Goal: Task Accomplishment & Management: Use online tool/utility

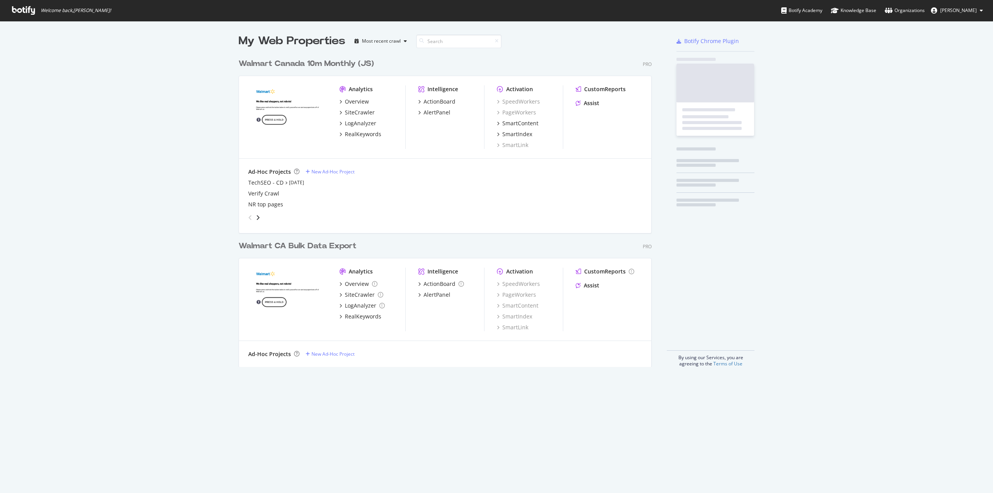
scroll to position [487, 982]
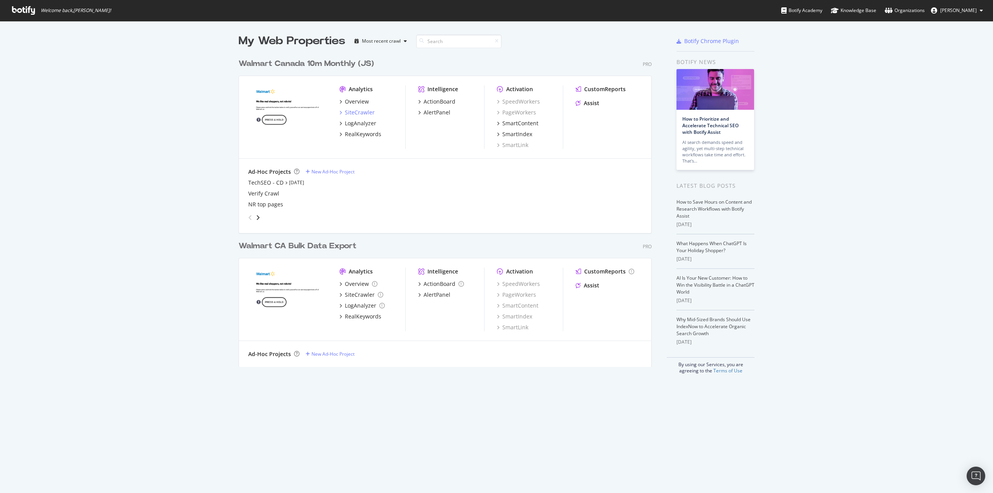
click at [339, 112] on icon "grid" at bounding box center [340, 113] width 2 height 4
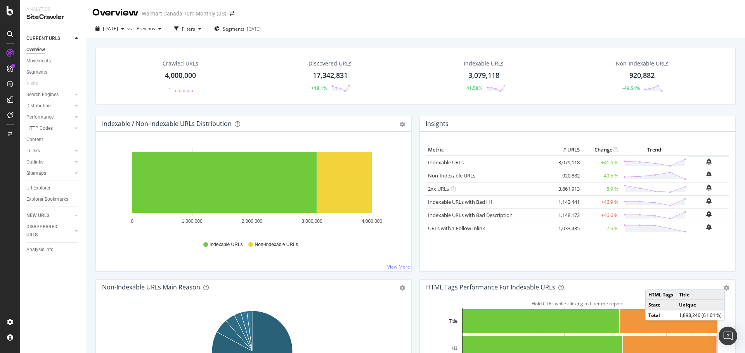
click at [50, 202] on div "Explorer Bookmarks" at bounding box center [47, 200] width 42 height 8
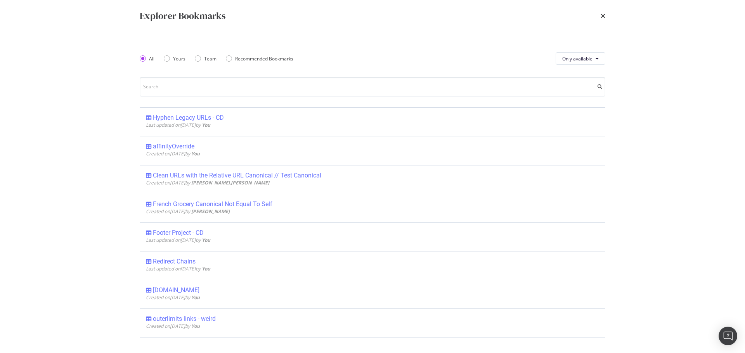
click at [200, 117] on div "Hyphen Legacy URLs - CD" at bounding box center [188, 118] width 71 height 8
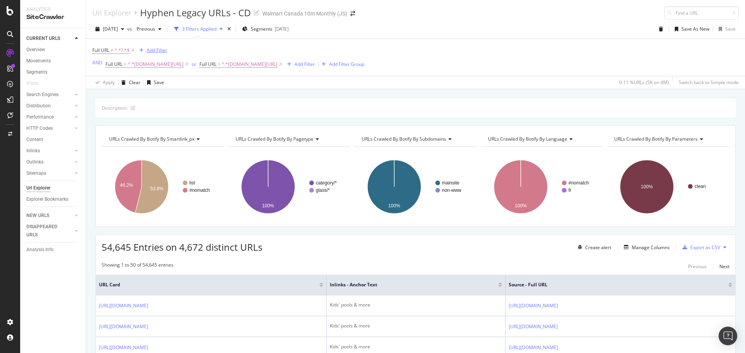
click at [161, 50] on div "Add Filter" at bounding box center [157, 50] width 21 height 7
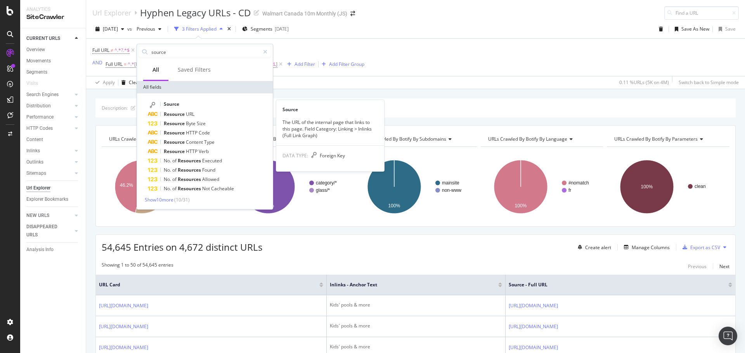
type input "source"
click at [188, 105] on div "Source" at bounding box center [209, 105] width 123 height 10
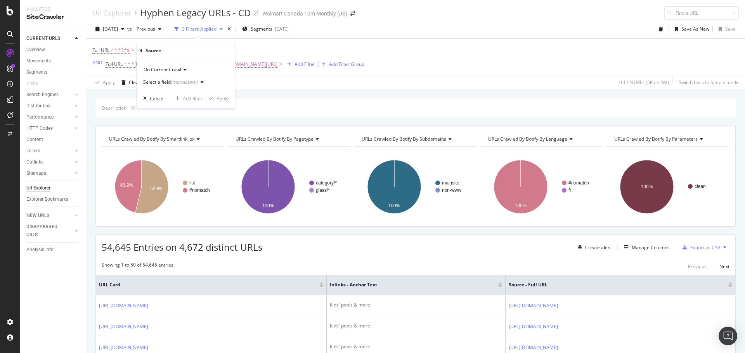
click at [184, 83] on div "(mandatory)" at bounding box center [184, 82] width 27 height 7
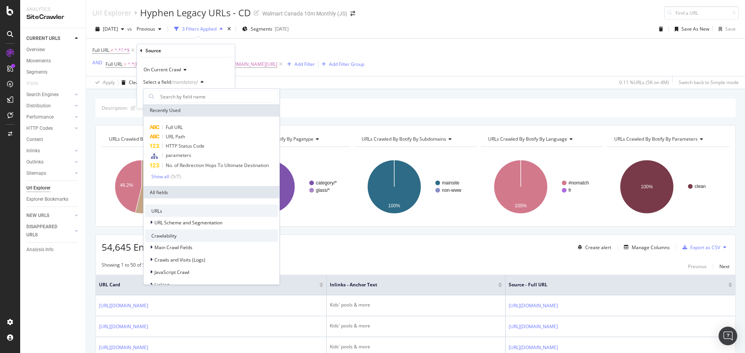
click at [176, 132] on div "Full URL" at bounding box center [211, 127] width 133 height 9
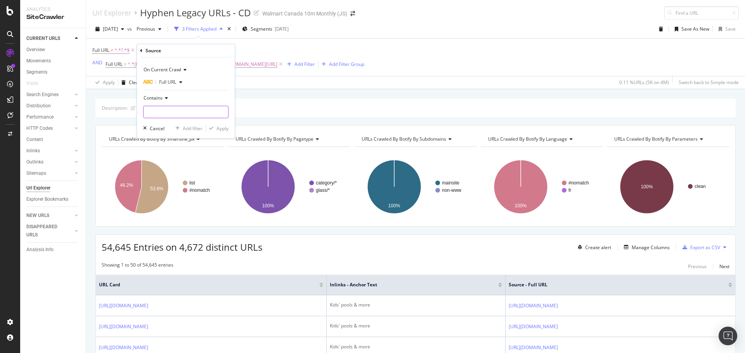
click at [172, 113] on input "text" at bounding box center [186, 112] width 85 height 12
type input "?"
click at [156, 97] on span "Contains" at bounding box center [153, 98] width 19 height 7
click at [163, 184] on span "Doesn't contain" at bounding box center [164, 185] width 34 height 7
click at [223, 128] on div "Apply" at bounding box center [222, 128] width 12 height 7
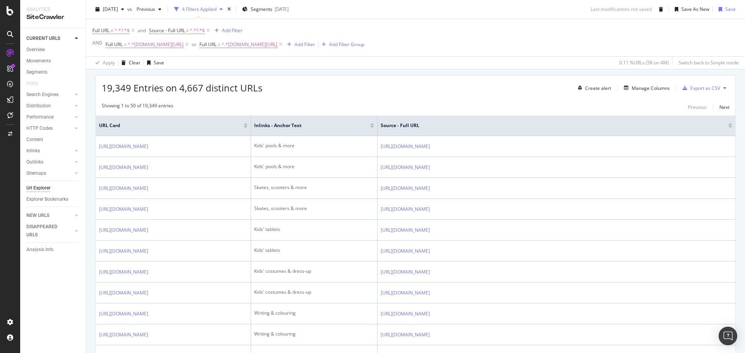
scroll to position [155, 0]
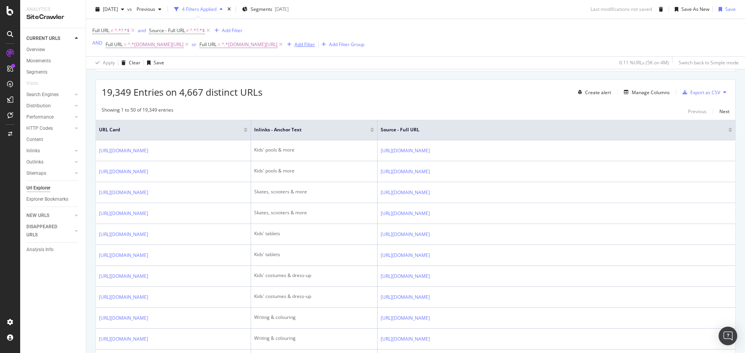
click at [313, 43] on div "Add Filter" at bounding box center [304, 44] width 21 height 7
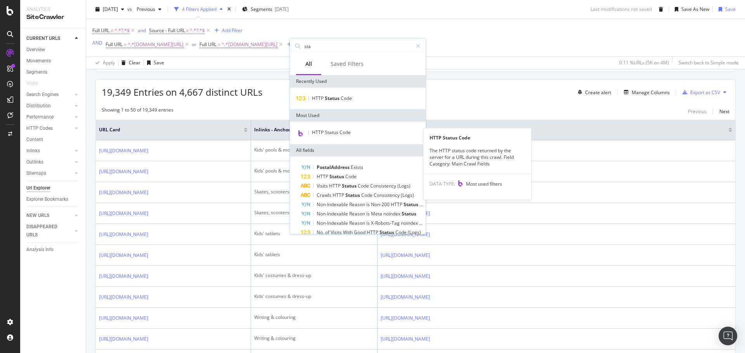
type input "sta"
click at [334, 137] on div "HTTP Status Code" at bounding box center [357, 133] width 133 height 10
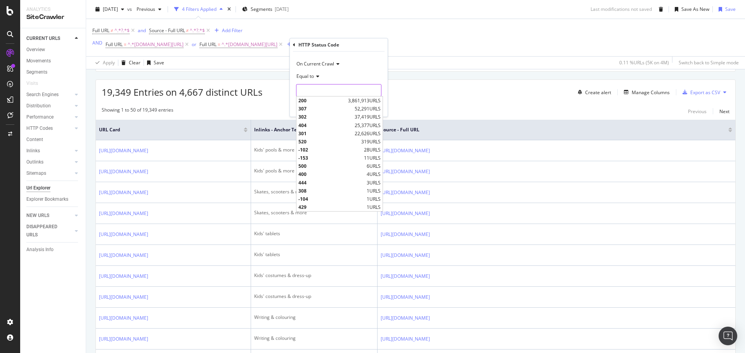
click at [320, 95] on input "number" at bounding box center [338, 90] width 85 height 12
click at [309, 101] on span "200" at bounding box center [322, 100] width 48 height 7
type input "200"
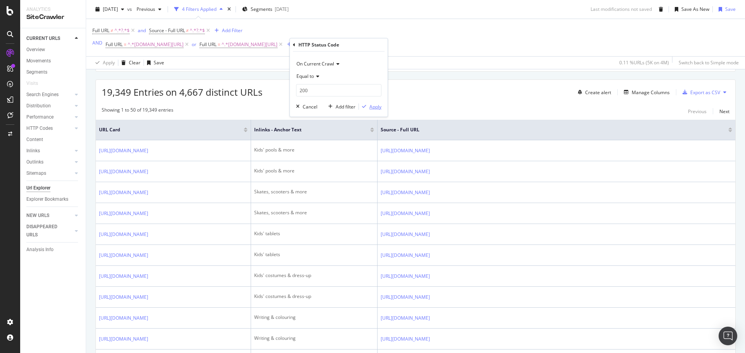
click at [375, 107] on div "Apply" at bounding box center [375, 107] width 12 height 7
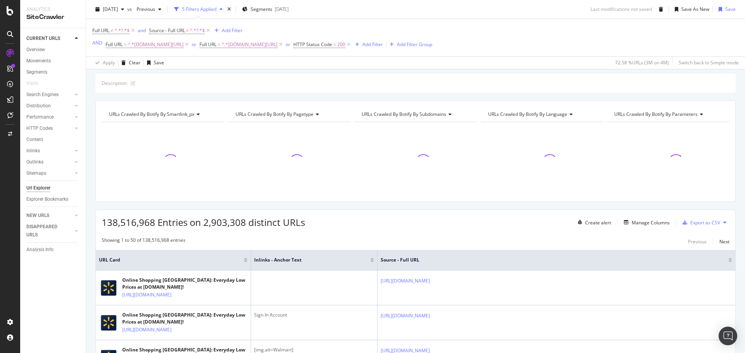
scroll to position [155, 0]
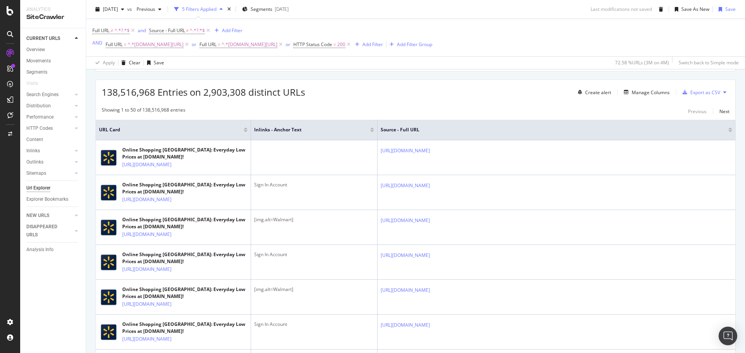
click at [352, 45] on icon at bounding box center [348, 45] width 7 height 8
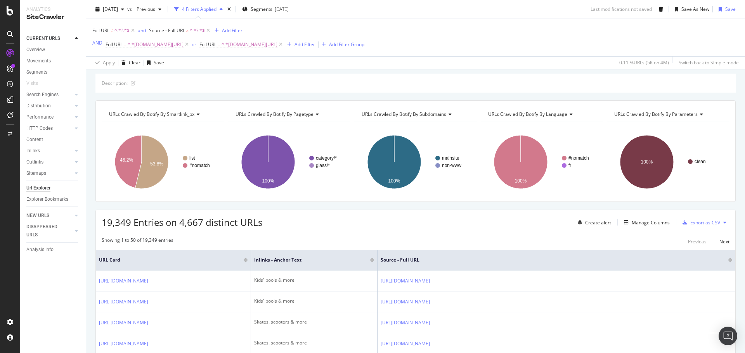
scroll to position [155, 0]
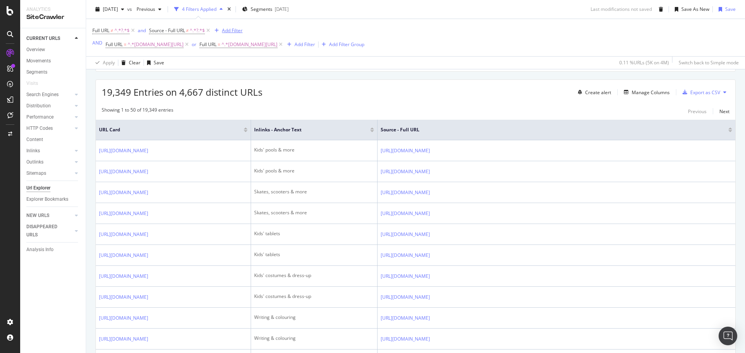
click at [229, 28] on div "Add Filter" at bounding box center [232, 30] width 21 height 7
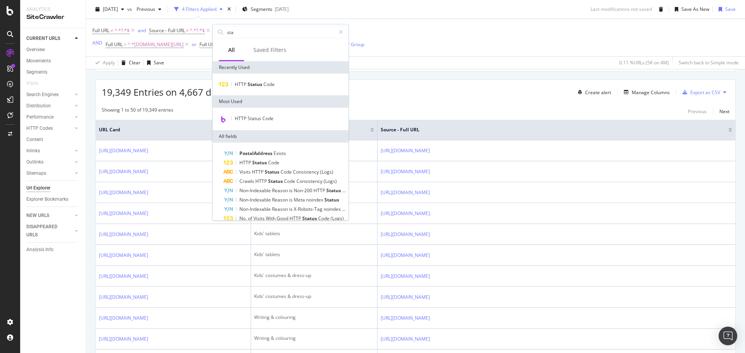
click at [258, 115] on span "HTTP Status Code" at bounding box center [254, 118] width 39 height 7
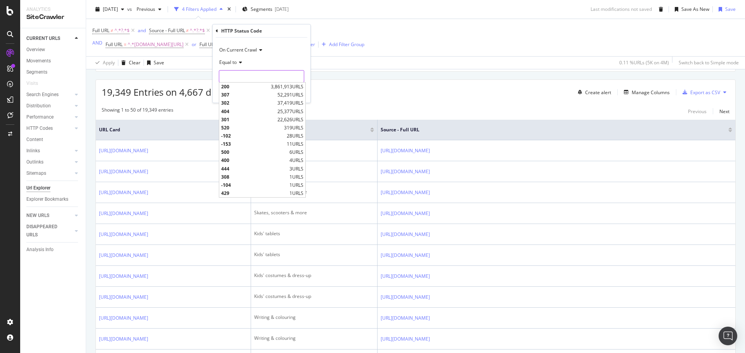
click at [253, 79] on input "number" at bounding box center [261, 76] width 85 height 12
click at [232, 87] on span "200" at bounding box center [245, 86] width 48 height 7
type input "200"
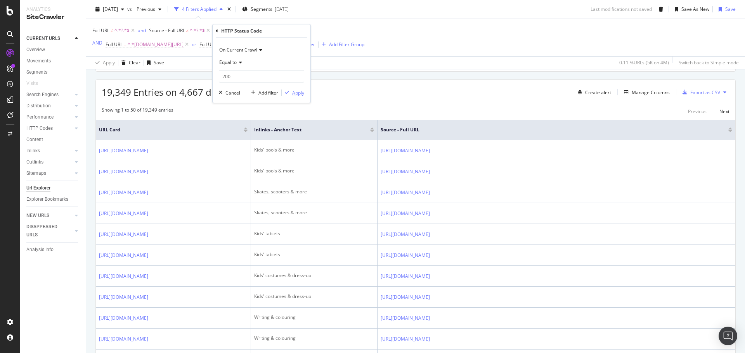
click at [301, 96] on div "Apply" at bounding box center [298, 93] width 12 height 7
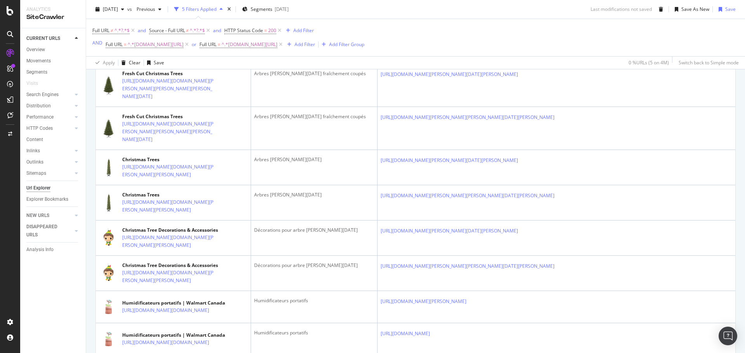
scroll to position [115, 0]
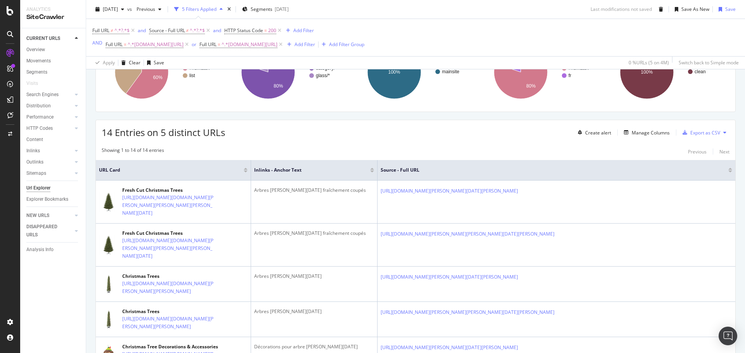
click at [219, 208] on icon at bounding box center [219, 205] width 5 height 5
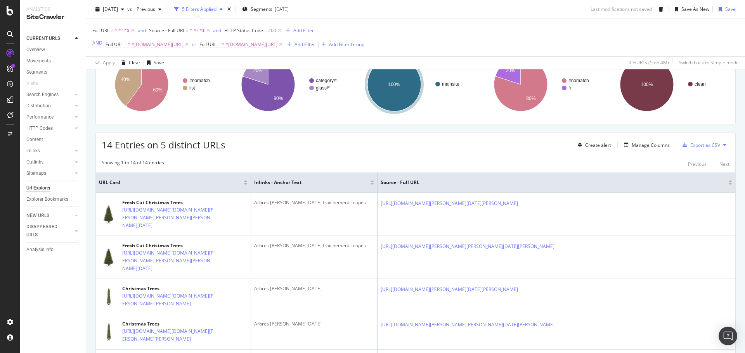
scroll to position [37, 0]
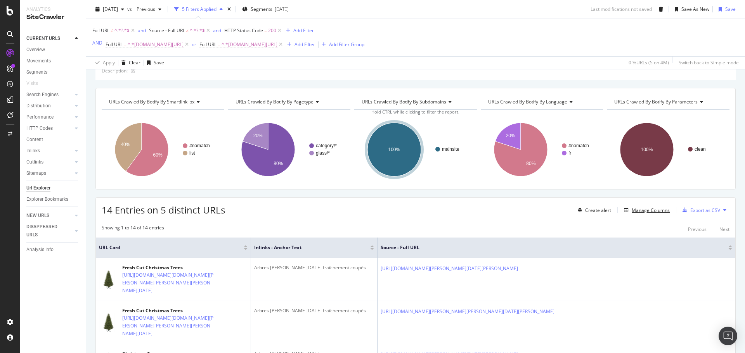
click at [659, 212] on div "Manage Columns" at bounding box center [651, 210] width 38 height 7
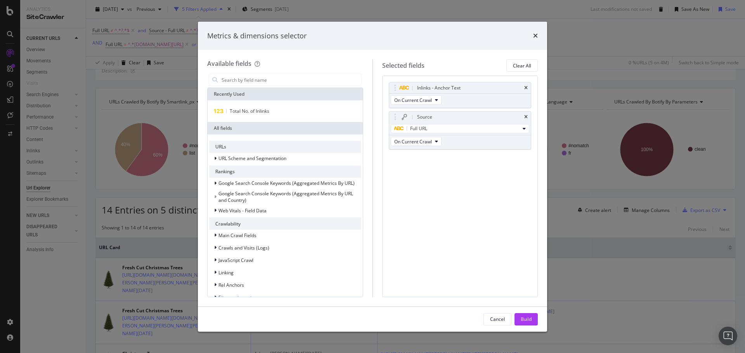
click at [259, 154] on div "URL Scheme and Segmentation" at bounding box center [285, 158] width 152 height 11
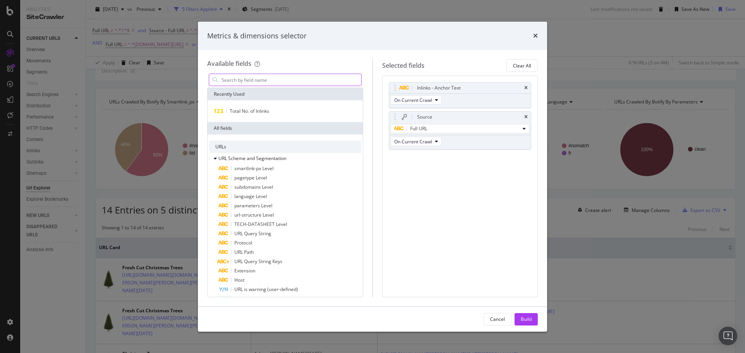
click at [246, 80] on input "modal" at bounding box center [291, 80] width 140 height 12
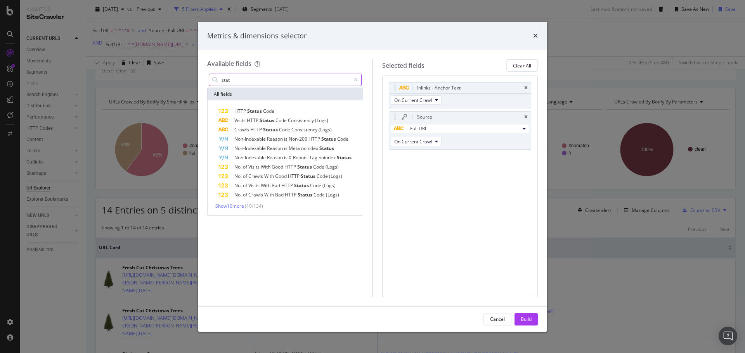
type input "stat"
click at [272, 111] on span "Code" at bounding box center [268, 111] width 11 height 7
click at [439, 159] on body "Analytics SiteCrawler CURRENT URLS Overview Movements Segments Visits Search En…" at bounding box center [372, 176] width 745 height 353
click at [523, 316] on div "Build" at bounding box center [526, 319] width 11 height 7
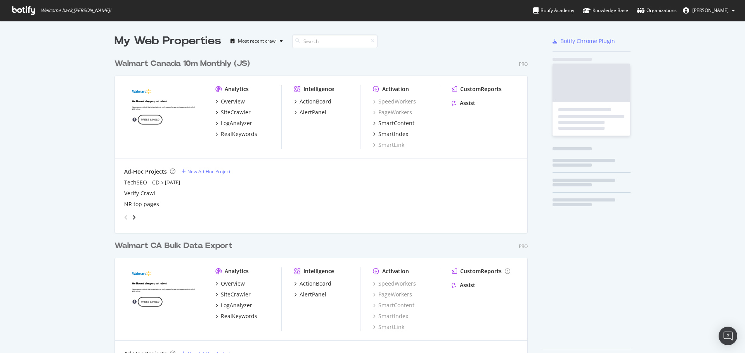
scroll to position [312, 414]
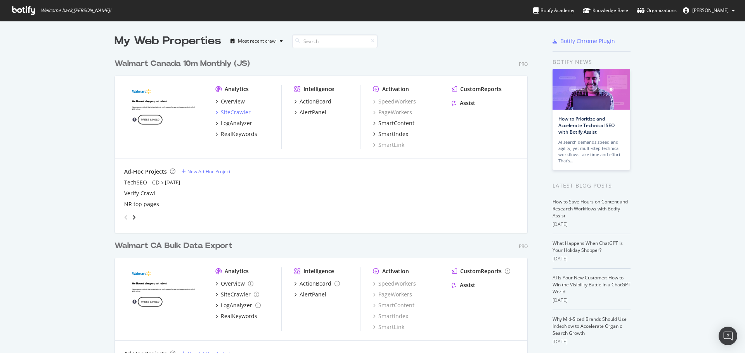
click at [225, 110] on div "SiteCrawler" at bounding box center [236, 113] width 30 height 8
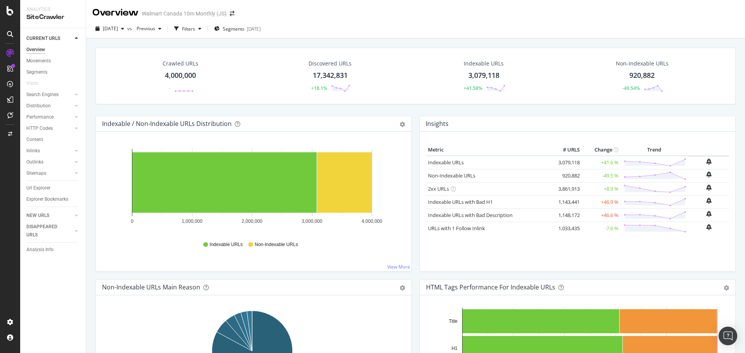
click at [38, 199] on div "Explorer Bookmarks" at bounding box center [47, 200] width 42 height 8
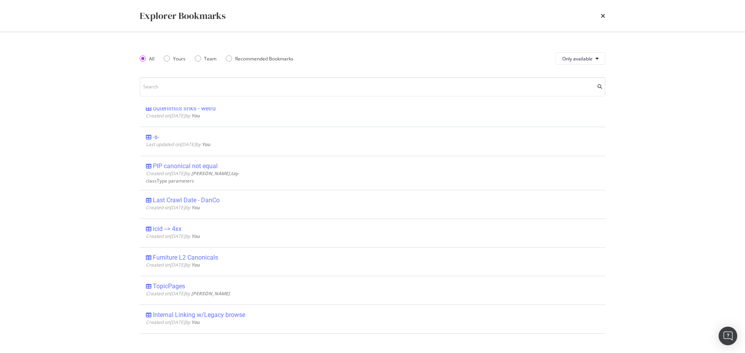
scroll to position [233, 0]
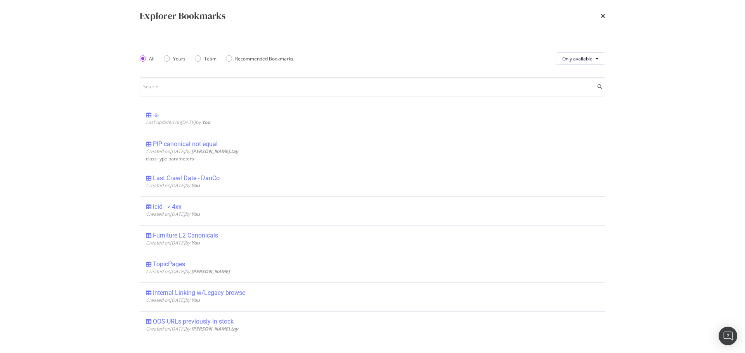
click at [265, 108] on div "-s- Last updated on 2025 Apr 7th by You Edit Delete" at bounding box center [373, 119] width 466 height 29
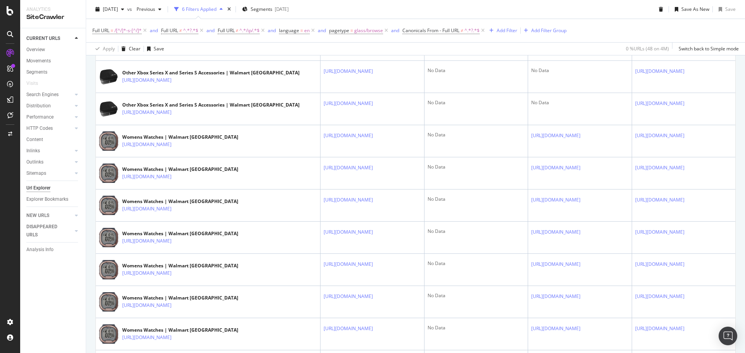
scroll to position [543, 0]
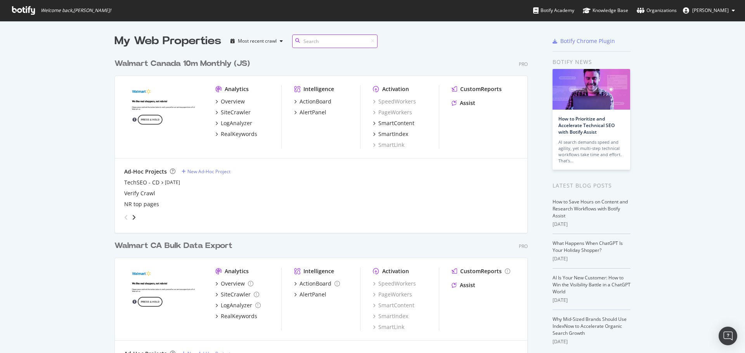
scroll to position [312, 414]
click at [226, 114] on div "SiteCrawler" at bounding box center [236, 113] width 30 height 8
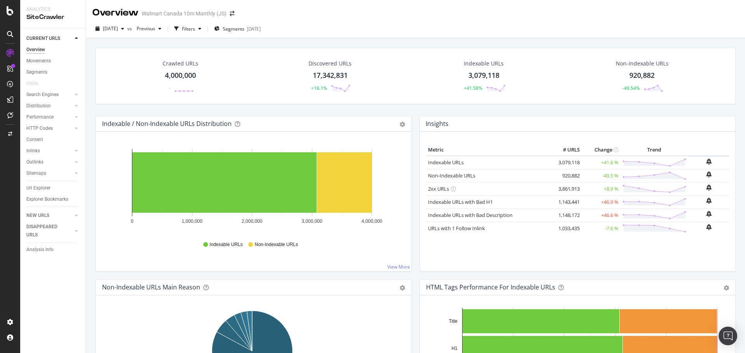
click at [47, 197] on div "Explorer Bookmarks" at bounding box center [47, 200] width 42 height 8
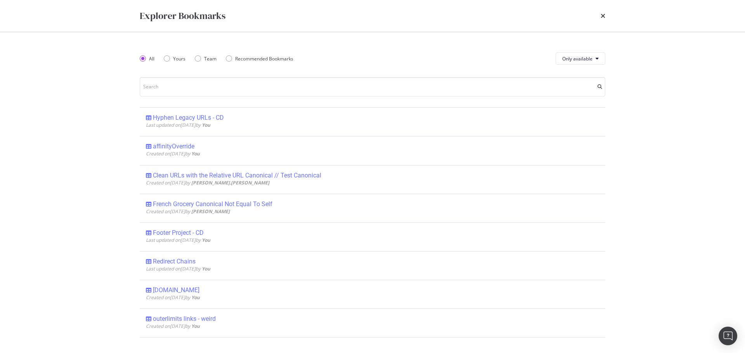
click at [168, 59] on div "Yours" at bounding box center [167, 58] width 6 height 6
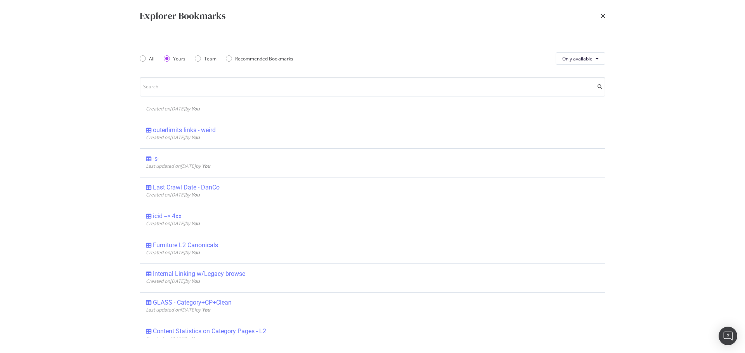
scroll to position [155, 0]
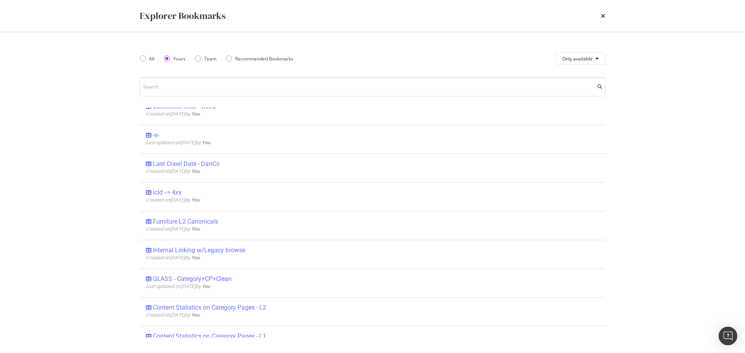
click at [279, 248] on div "Internal Linking w/Legacy browse" at bounding box center [342, 251] width 393 height 8
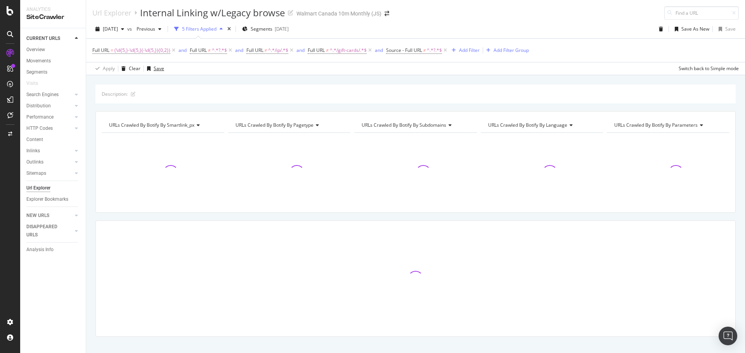
click at [158, 70] on div "Save" at bounding box center [159, 68] width 10 height 7
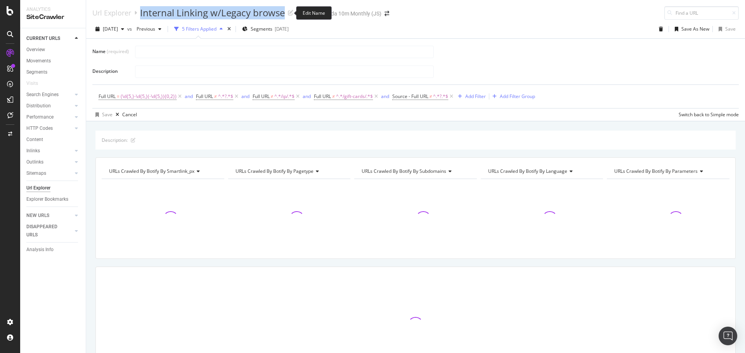
drag, startPoint x: 139, startPoint y: 14, endPoint x: 283, endPoint y: 13, distance: 143.9
click at [283, 13] on div "Url Explorer Internal Linking w/Legacy browse" at bounding box center [192, 12] width 201 height 13
copy div "Internal Linking w/Legacy browse"
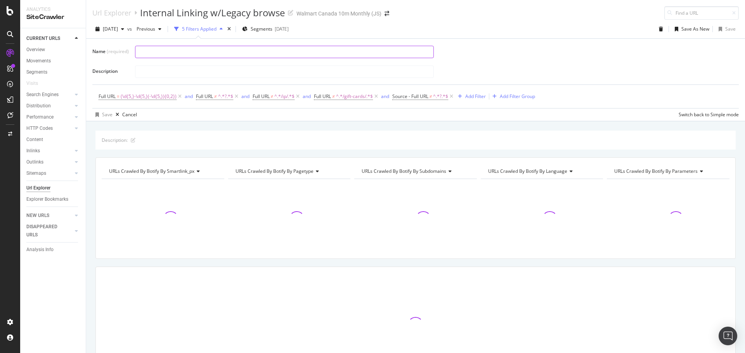
click at [152, 53] on input "text" at bounding box center [284, 52] width 298 height 12
paste input "Internal Linking w/Legacy browse"
type input "Internal Linking w/Legacy browse"
click at [107, 114] on div "Save" at bounding box center [107, 114] width 10 height 7
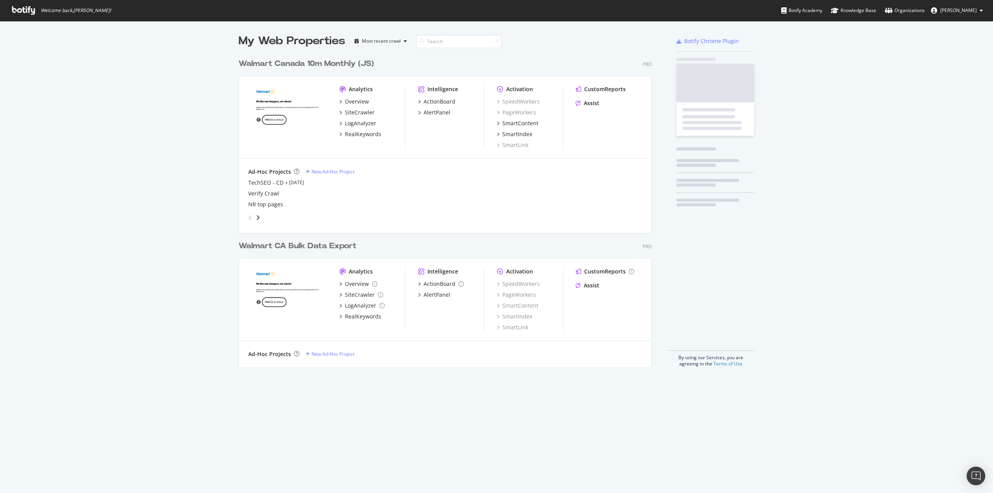
scroll to position [312, 414]
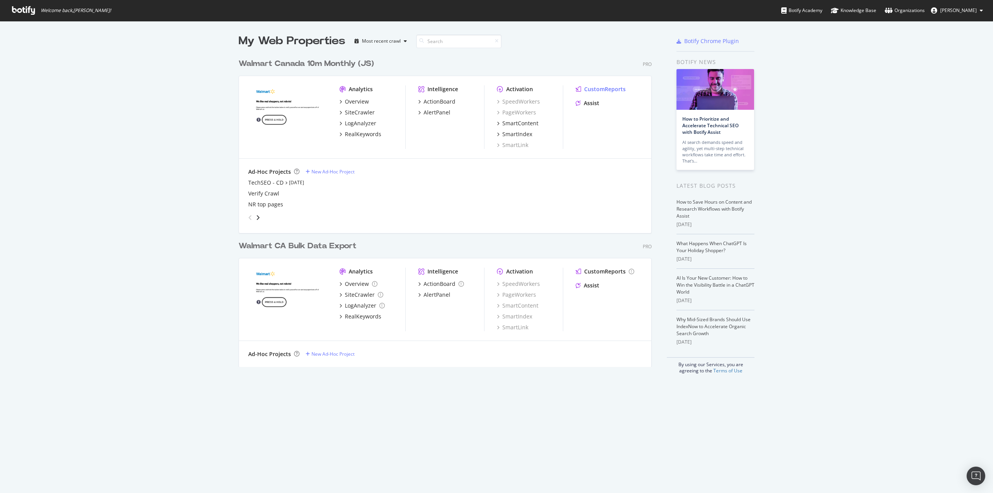
click at [597, 85] on div "CustomReports" at bounding box center [605, 89] width 42 height 8
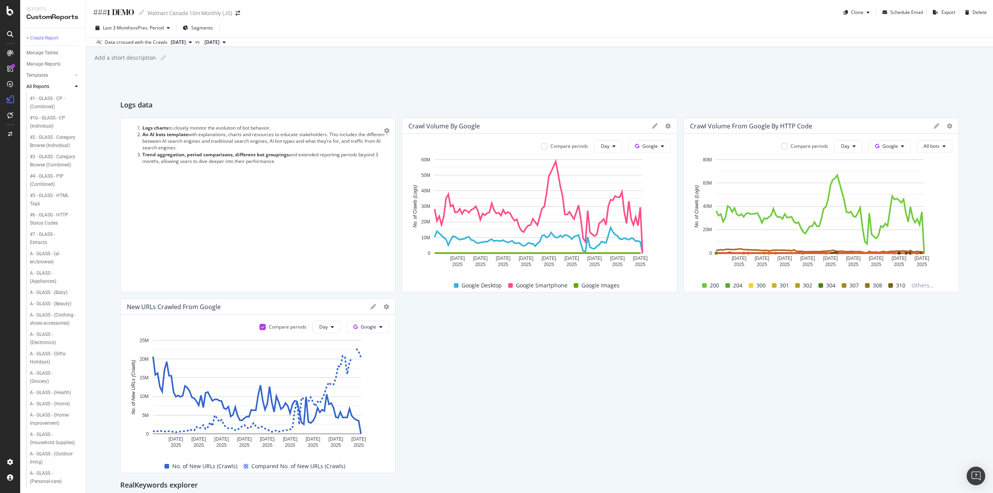
scroll to position [78, 0]
click at [40, 349] on div "A - GLASS - (Health)" at bounding box center [50, 345] width 41 height 8
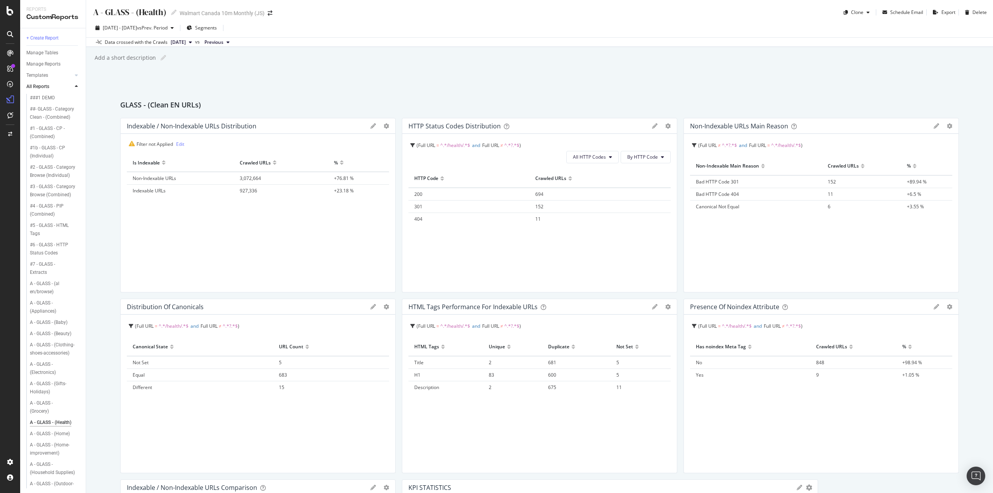
click at [186, 43] on span "[DATE]" at bounding box center [178, 42] width 15 height 7
click at [197, 70] on div "2025 Sep. 12th" at bounding box center [191, 68] width 42 height 7
click at [178, 143] on link "Edit" at bounding box center [180, 144] width 8 height 7
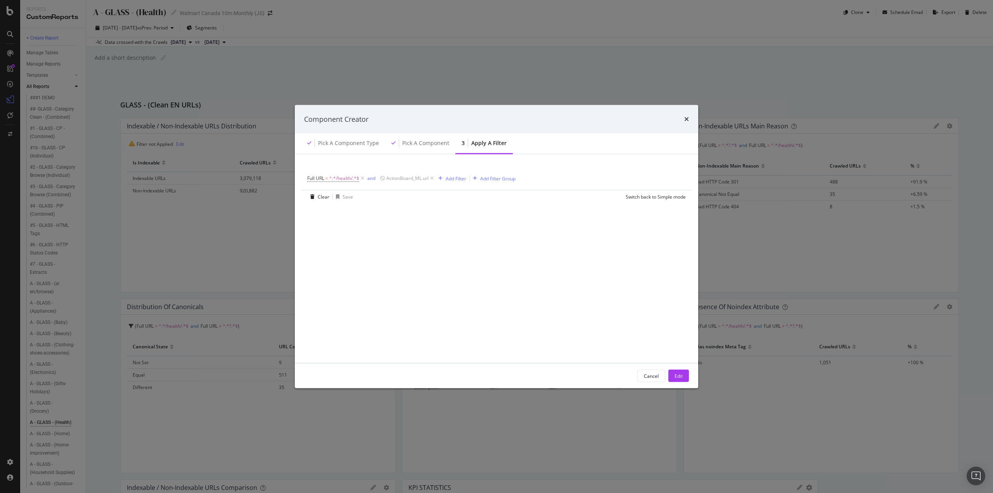
click at [432, 180] on icon "modal" at bounding box center [432, 179] width 7 height 8
click at [390, 179] on div "Add Filter" at bounding box center [386, 178] width 21 height 7
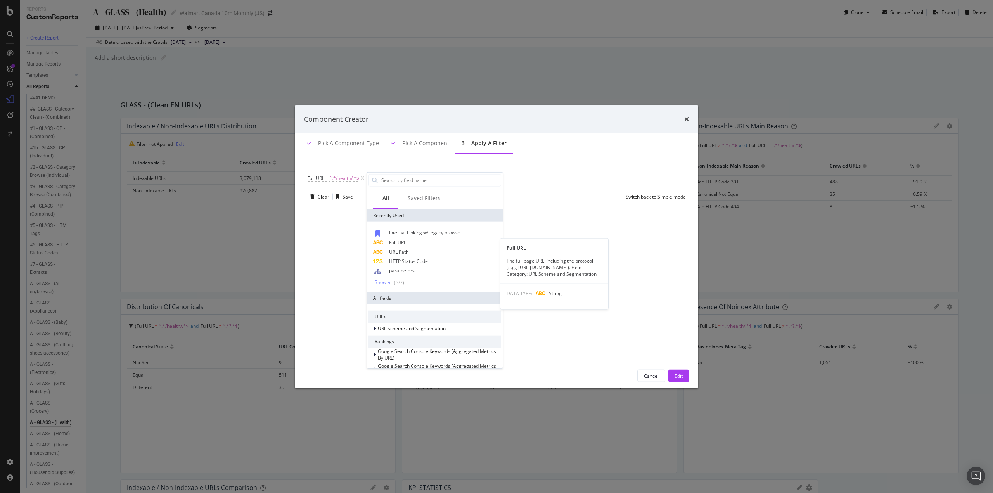
click at [402, 242] on span "Full URL" at bounding box center [397, 242] width 17 height 7
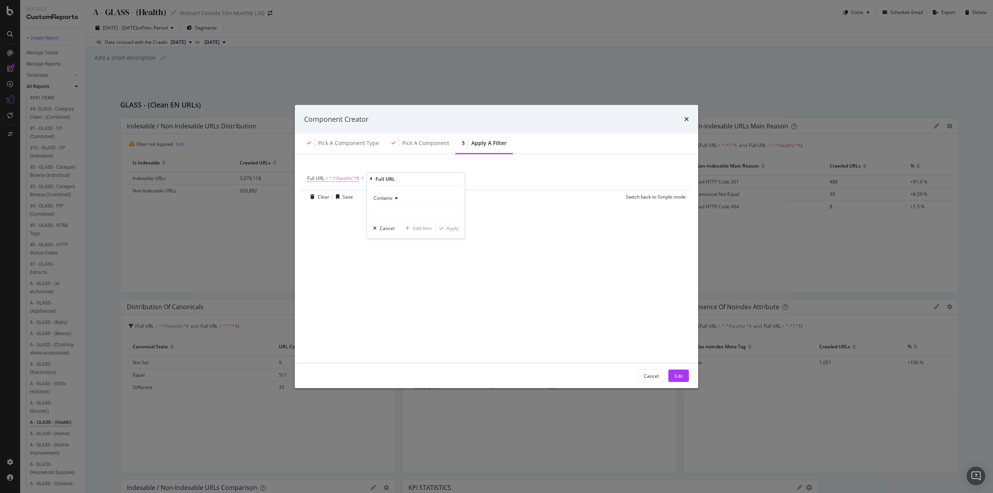
click at [393, 201] on div "Contains" at bounding box center [415, 198] width 85 height 12
drag, startPoint x: 398, startPoint y: 283, endPoint x: 399, endPoint y: 264, distance: 18.6
click at [398, 283] on span "Doesn't contain" at bounding box center [394, 284] width 34 height 7
click at [398, 213] on input "modal" at bounding box center [416, 212] width 85 height 12
type input "?"
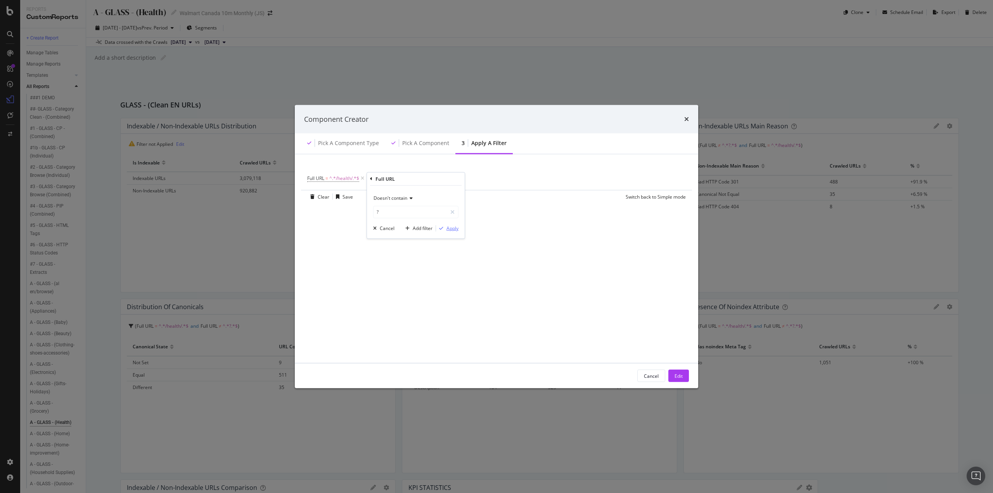
click at [453, 229] on div "Apply" at bounding box center [453, 228] width 12 height 7
click at [675, 372] on div "Edit" at bounding box center [679, 376] width 8 height 12
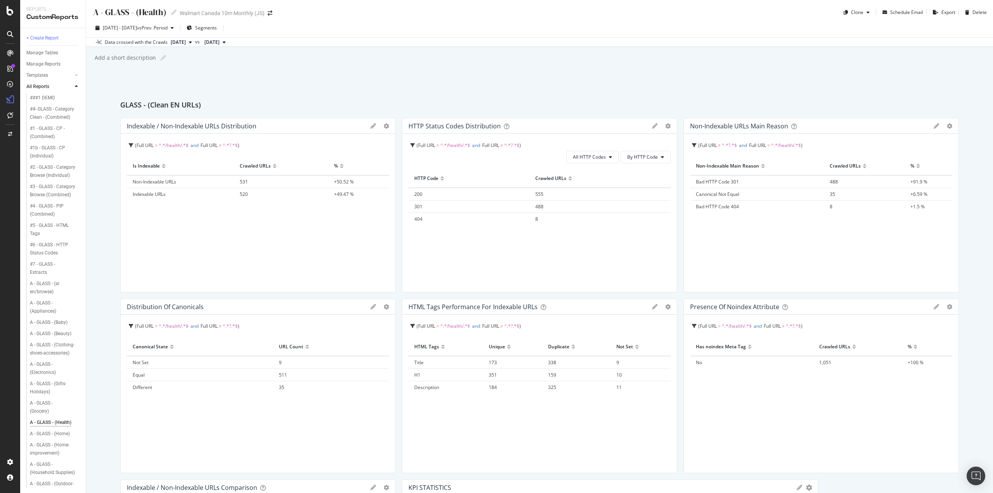
click at [49, 112] on div "##- GLASS - Category Clean - (Combined)" at bounding box center [53, 113] width 46 height 16
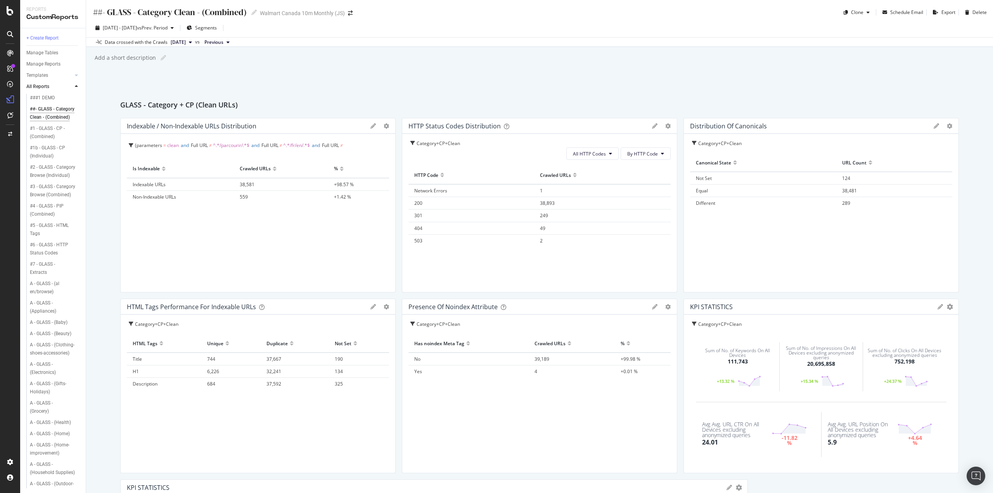
click at [52, 180] on div "#2 - GLASS - Category Browse (Individual)" at bounding box center [53, 171] width 46 height 16
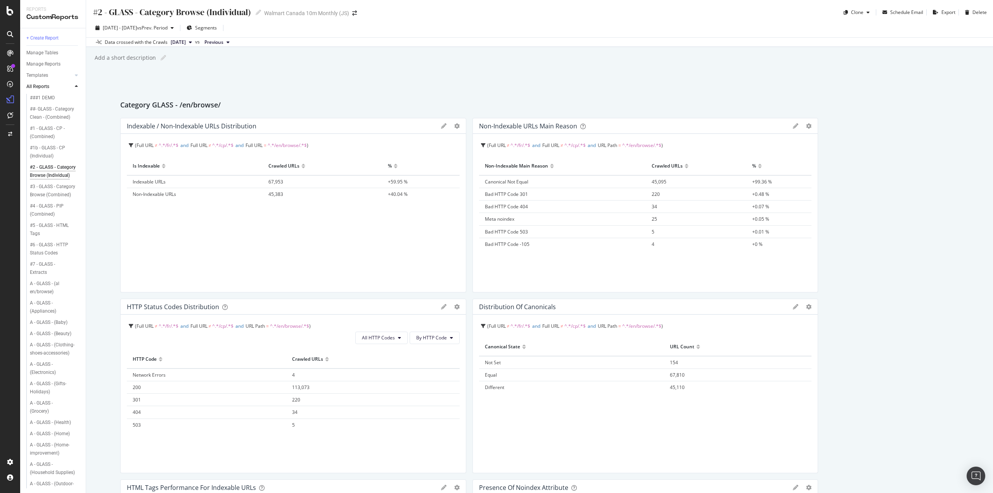
click at [178, 43] on span "2024 Mar. 29th" at bounding box center [178, 42] width 15 height 7
click at [184, 64] on div "2025 Sep. 12th 4.0M URLs" at bounding box center [209, 68] width 92 height 11
click at [677, 388] on span "32,898" at bounding box center [677, 387] width 15 height 7
click at [793, 126] on icon at bounding box center [795, 125] width 5 height 5
click at [801, 125] on div "Pie Table Edit Filter Export as CSV Delete Add to Custom Report" at bounding box center [802, 125] width 19 height 5
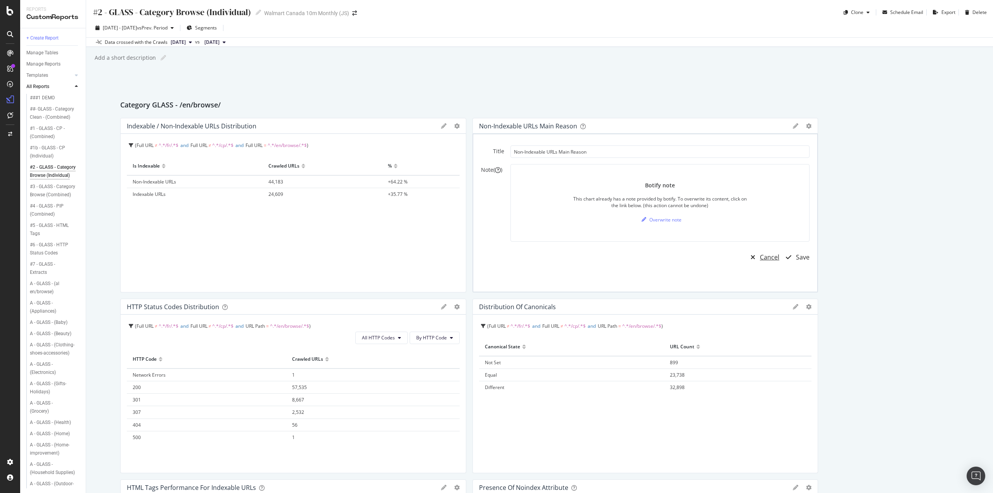
click at [771, 256] on div "Cancel" at bounding box center [769, 257] width 19 height 9
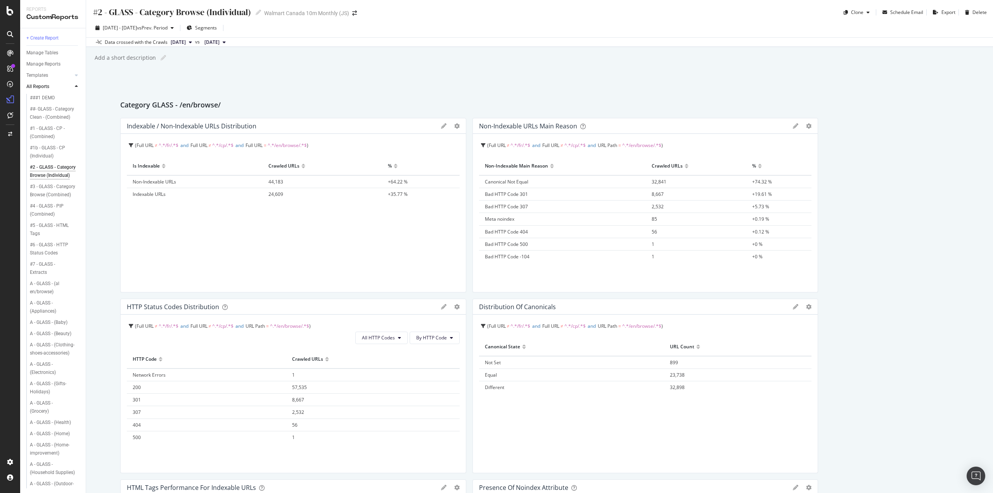
click at [810, 126] on div at bounding box center [814, 205] width 8 height 175
click at [806, 126] on icon "gear" at bounding box center [808, 125] width 5 height 5
click at [763, 172] on span "Edit Filter" at bounding box center [777, 170] width 79 height 10
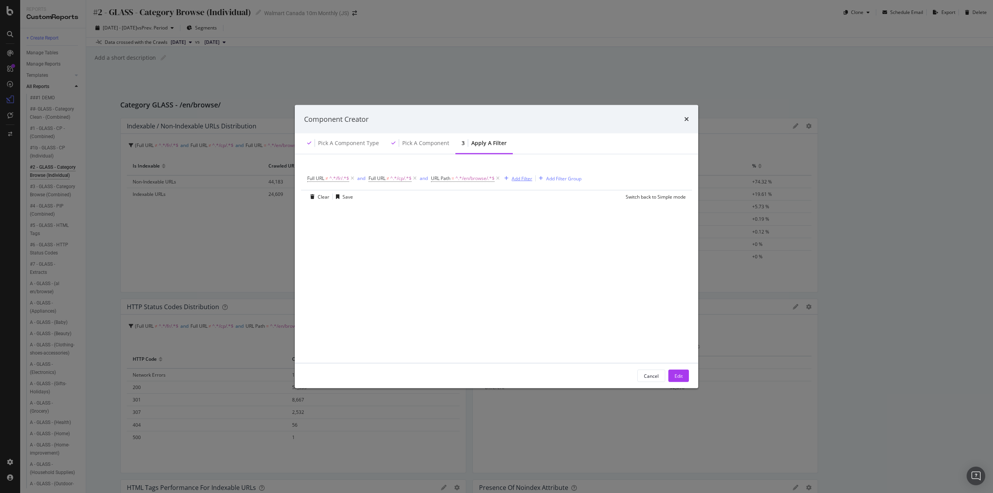
click at [529, 177] on div "Add Filter" at bounding box center [522, 178] width 21 height 7
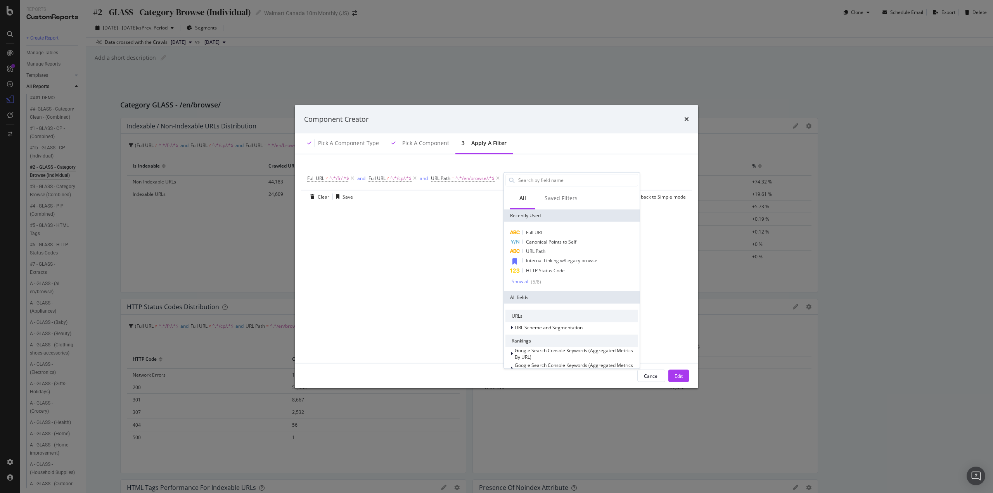
click at [534, 233] on span "Full URL" at bounding box center [534, 232] width 17 height 7
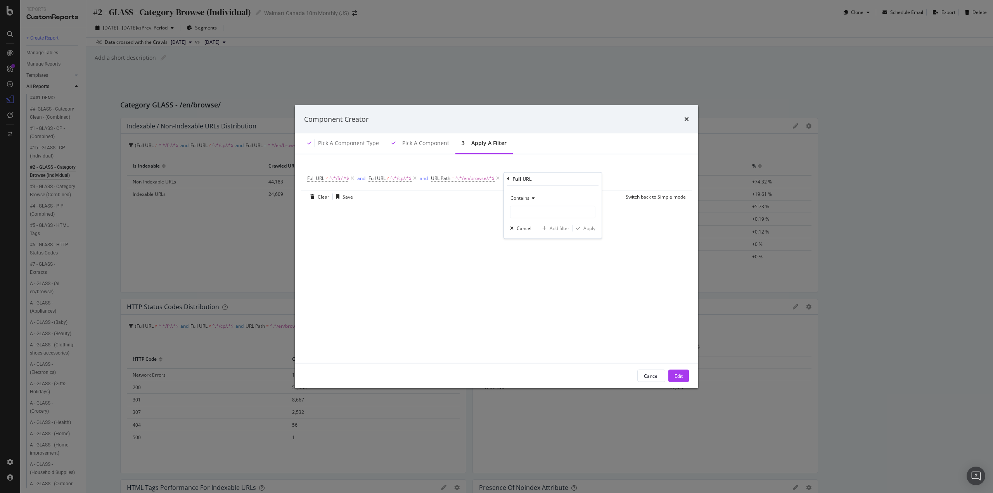
click at [522, 202] on div "Contains" at bounding box center [552, 198] width 85 height 12
click at [537, 285] on span "Doesn't contain" at bounding box center [531, 284] width 34 height 7
click at [536, 217] on input "modal" at bounding box center [553, 212] width 85 height 12
type input "?"
click at [674, 374] on button "Edit" at bounding box center [678, 376] width 21 height 12
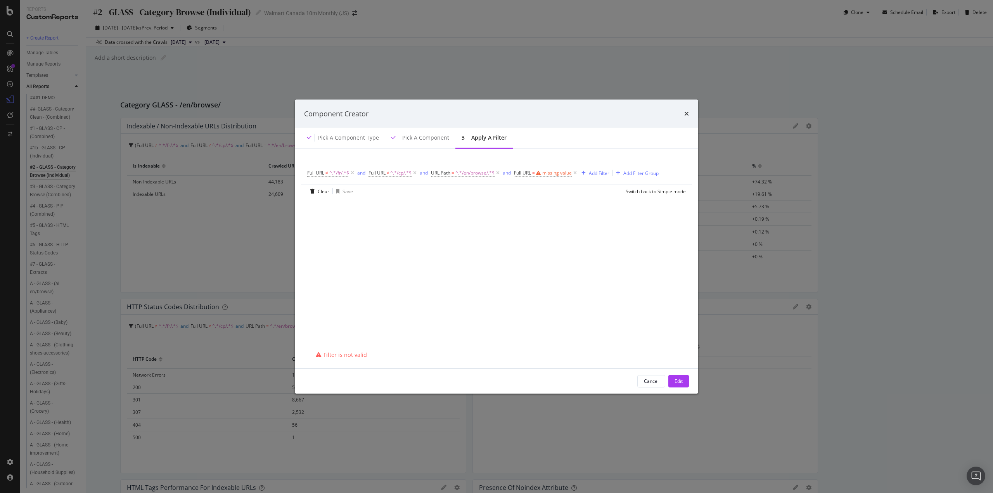
click at [554, 171] on div "missing value" at bounding box center [556, 173] width 29 height 7
drag, startPoint x: 540, startPoint y: 191, endPoint x: 539, endPoint y: 195, distance: 4.3
click at [539, 191] on span "Contains" at bounding box center [533, 191] width 19 height 7
click at [550, 279] on span "Doesn't contain" at bounding box center [544, 278] width 34 height 7
click at [539, 206] on input "modal" at bounding box center [566, 205] width 85 height 12
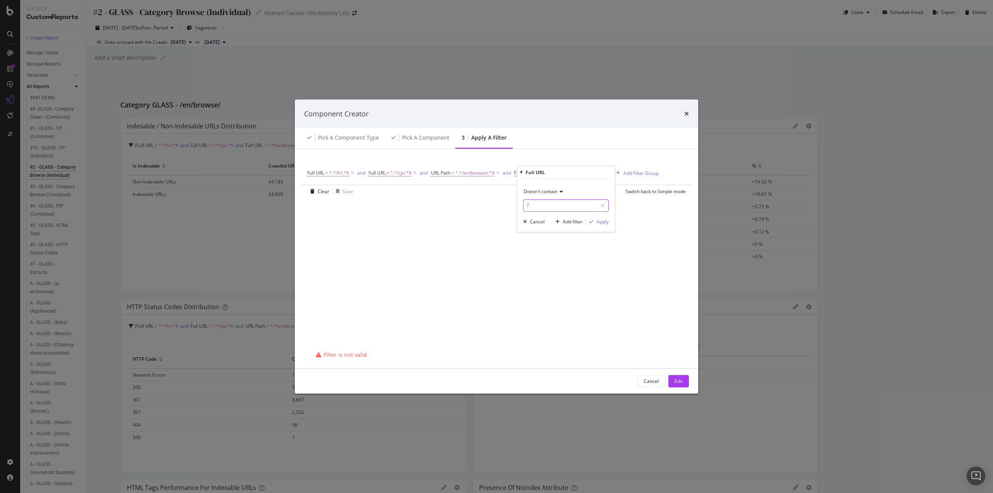
type input "?"
click at [598, 220] on div "Apply" at bounding box center [603, 221] width 12 height 7
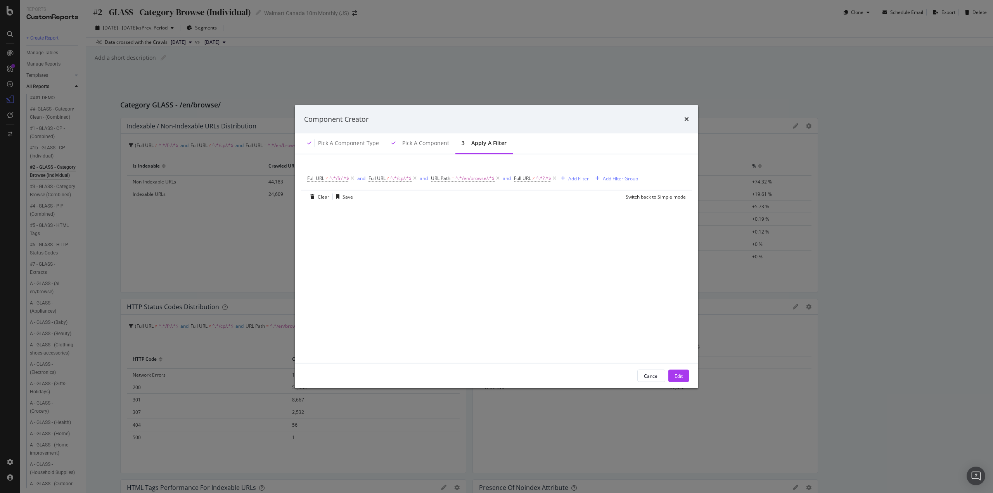
click at [679, 377] on div "Edit" at bounding box center [679, 375] width 8 height 7
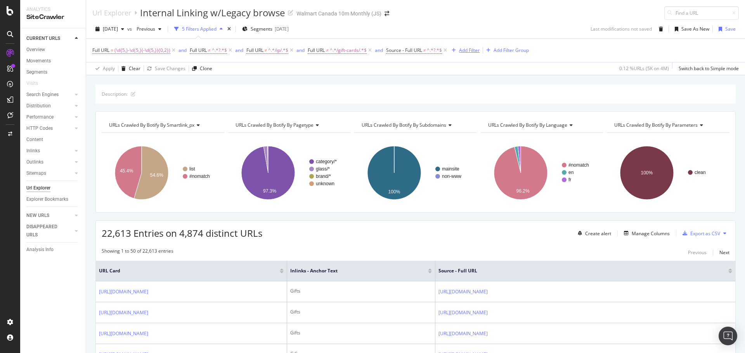
click at [474, 51] on div "Add Filter" at bounding box center [469, 50] width 21 height 7
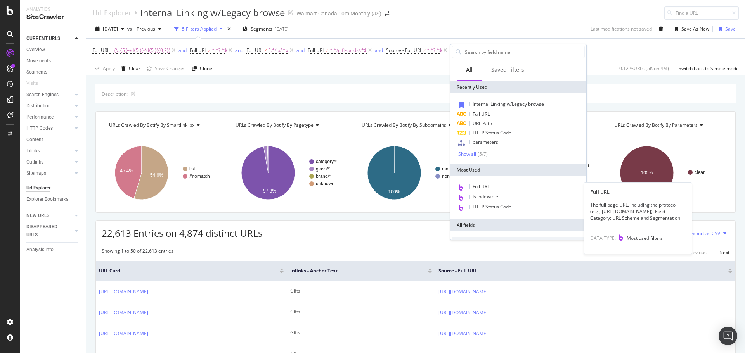
click at [484, 186] on span "Full URL" at bounding box center [481, 187] width 17 height 7
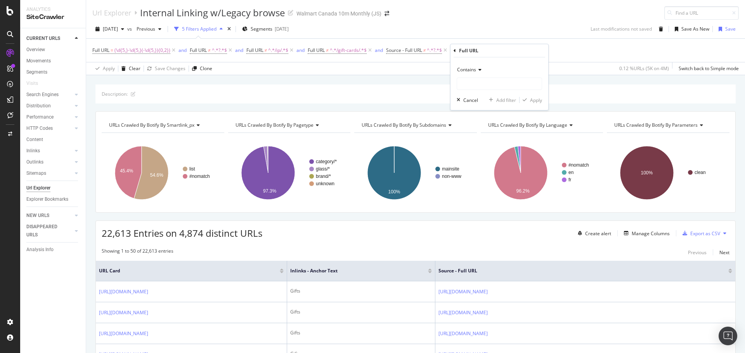
click at [463, 28] on div "[DATE] vs Previous 5 Filters Applied Segments [DATE] Last modifications not sav…" at bounding box center [415, 31] width 659 height 16
click at [487, 53] on span "Full URL = missing value" at bounding box center [490, 50] width 58 height 7
click at [468, 50] on icon at bounding box center [467, 49] width 2 height 5
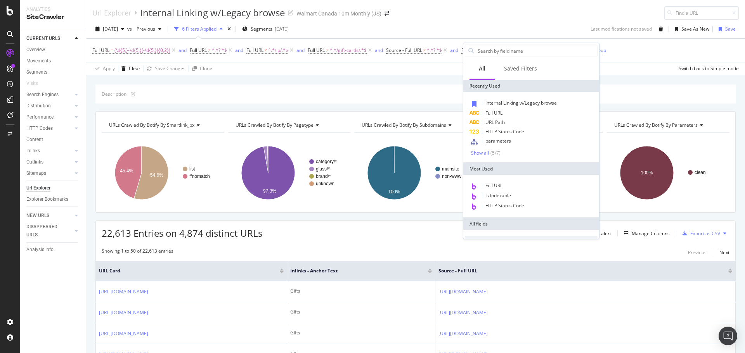
click at [503, 130] on span "HTTP Status Code" at bounding box center [504, 131] width 39 height 7
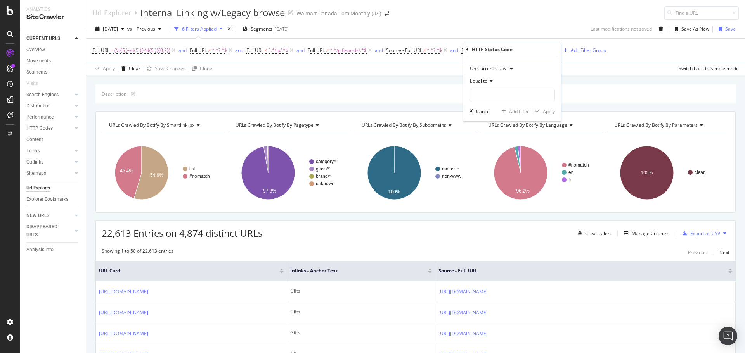
click at [483, 81] on span "Equal to" at bounding box center [478, 81] width 17 height 7
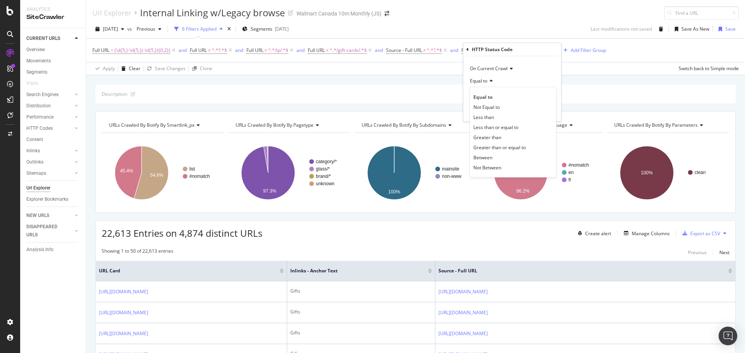
click at [488, 97] on span "Equal to" at bounding box center [482, 97] width 19 height 7
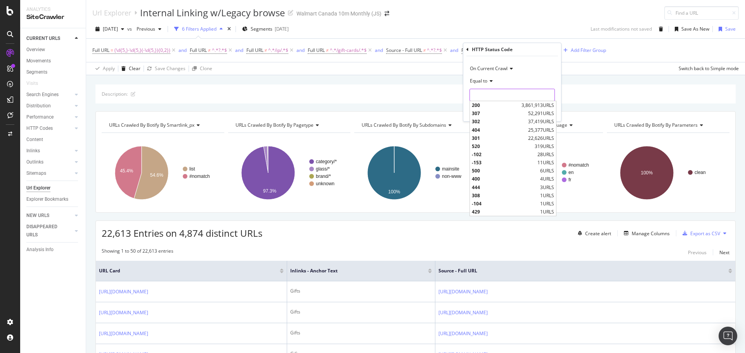
click at [490, 96] on input "number" at bounding box center [511, 95] width 85 height 12
click at [486, 109] on div "200 3,861,913 URLS 307 52,291 URLS 302 37,419 URLS 404 25,377 URLS 301 22,626 U…" at bounding box center [512, 159] width 87 height 116
click at [485, 102] on span "200" at bounding box center [496, 105] width 48 height 7
type input "200"
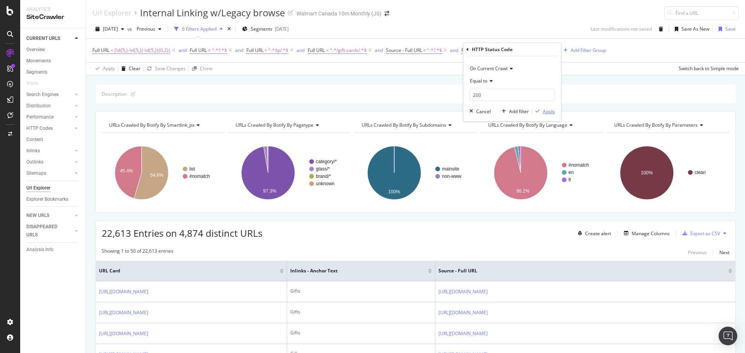
click at [548, 113] on div "Apply" at bounding box center [549, 111] width 12 height 7
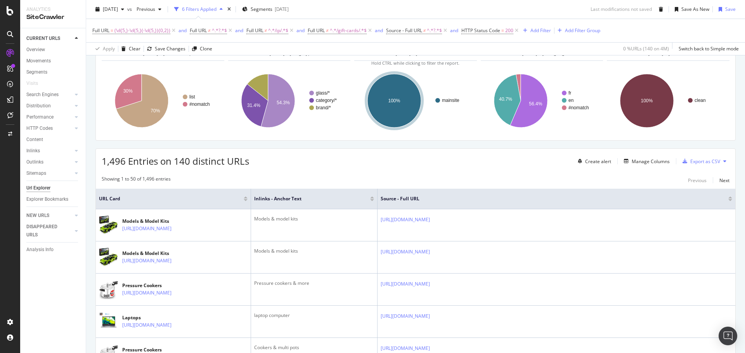
scroll to position [78, 0]
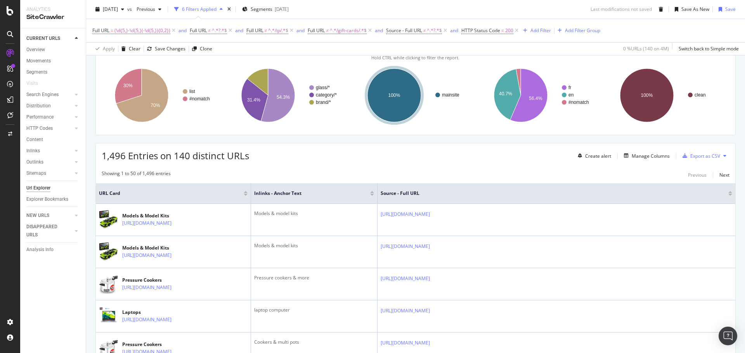
click at [179, 226] on icon at bounding box center [177, 223] width 5 height 5
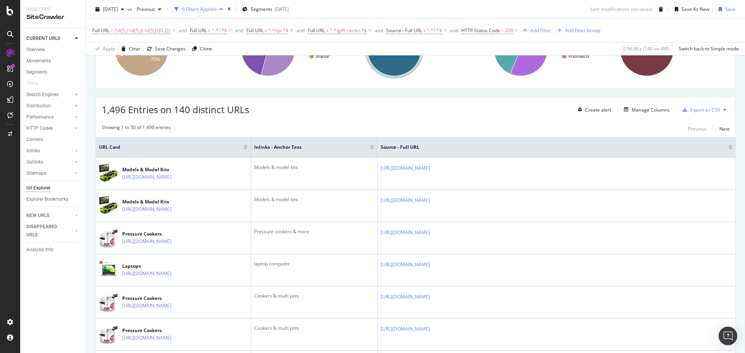
scroll to position [116, 0]
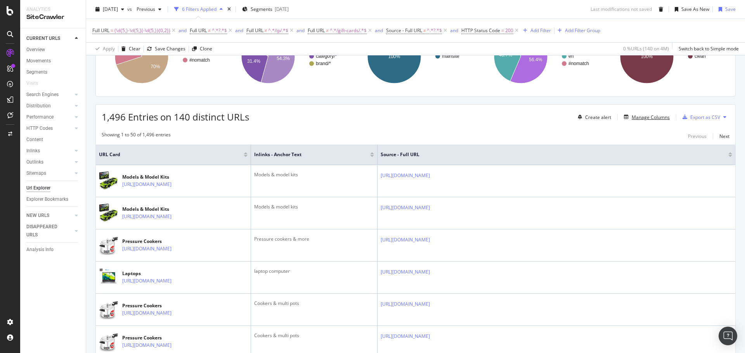
click at [655, 122] on button "Manage Columns" at bounding box center [645, 117] width 49 height 9
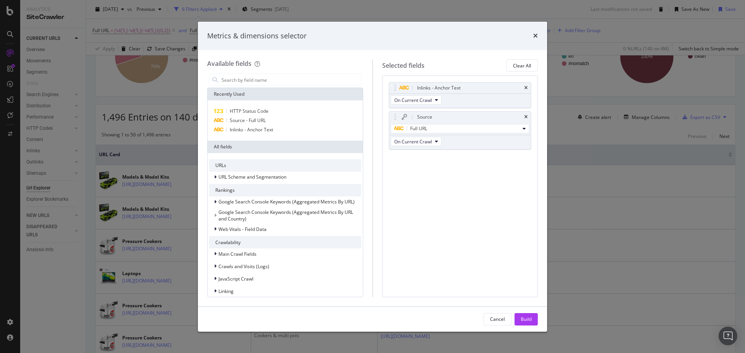
click at [256, 82] on input "modal" at bounding box center [291, 80] width 140 height 12
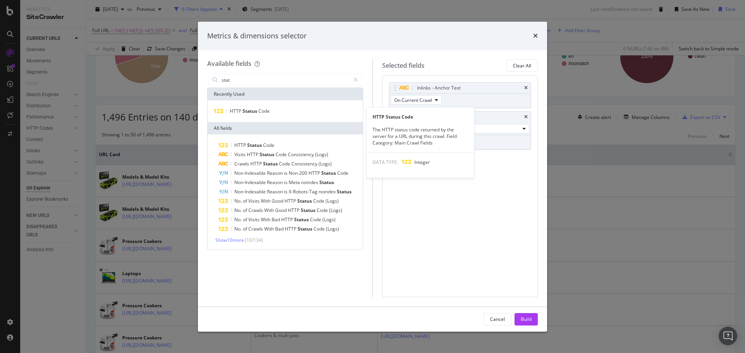
type input "stat"
click at [284, 113] on div "HTTP Status Code" at bounding box center [285, 111] width 152 height 9
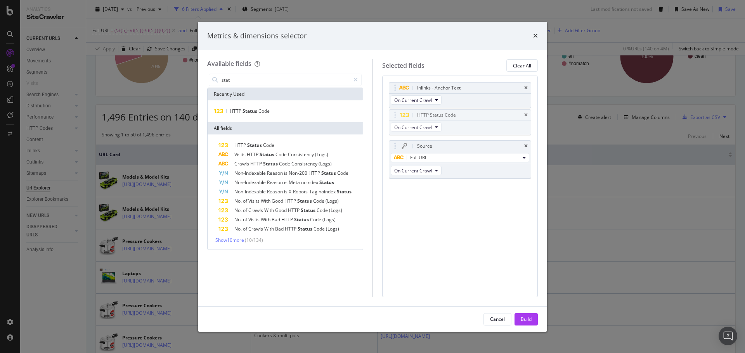
drag, startPoint x: 395, startPoint y: 159, endPoint x: 395, endPoint y: 116, distance: 43.5
click at [395, 116] on body "Analytics SiteCrawler CURRENT URLS Overview Movements Segments Visits Search En…" at bounding box center [372, 176] width 745 height 353
drag, startPoint x: 392, startPoint y: 119, endPoint x: 389, endPoint y: 81, distance: 37.4
click at [389, 81] on body "Analytics SiteCrawler CURRENT URLS Overview Movements Segments Visits Search En…" at bounding box center [372, 176] width 745 height 353
drag, startPoint x: 530, startPoint y: 324, endPoint x: 535, endPoint y: 313, distance: 11.6
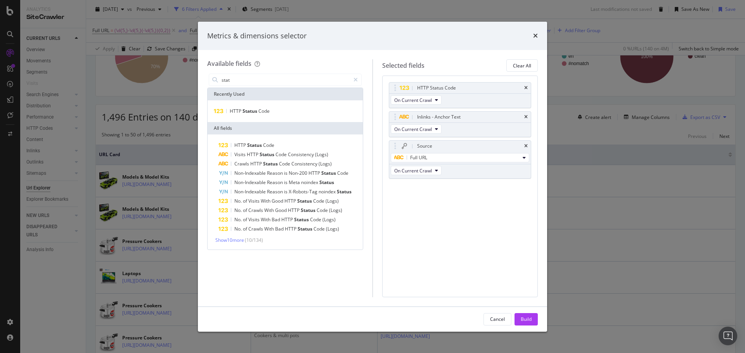
click at [530, 324] on div "Build" at bounding box center [526, 320] width 11 height 12
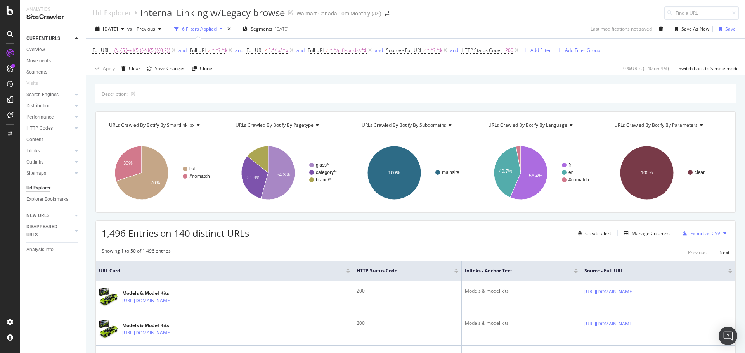
click at [703, 233] on div "Export as CSV" at bounding box center [705, 233] width 30 height 7
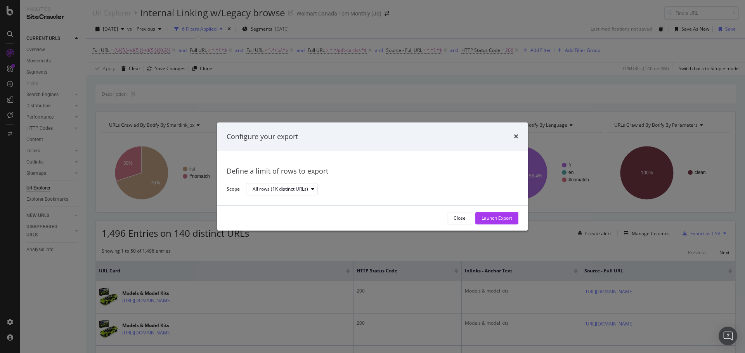
click at [496, 221] on div "Launch Export" at bounding box center [496, 218] width 31 height 7
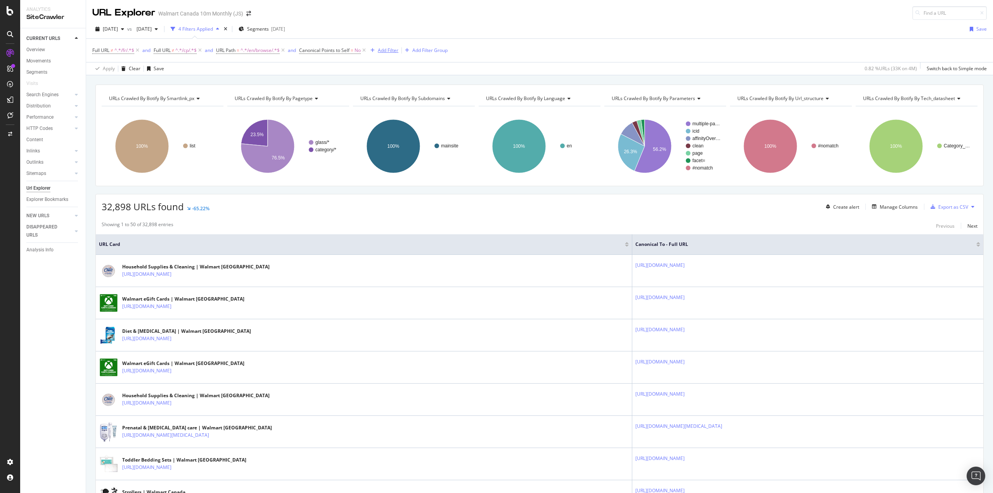
click at [398, 48] on div "Add Filter" at bounding box center [388, 50] width 21 height 7
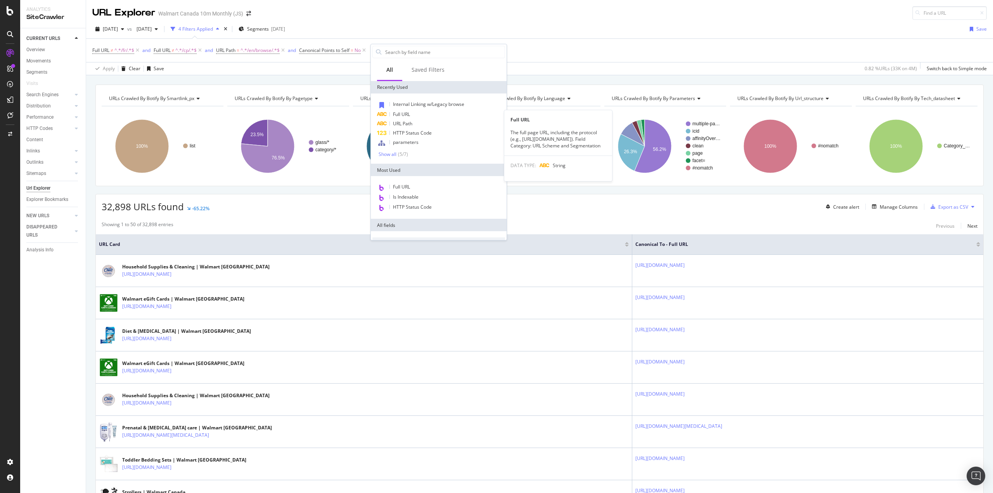
click at [407, 115] on span "Full URL" at bounding box center [401, 114] width 17 height 7
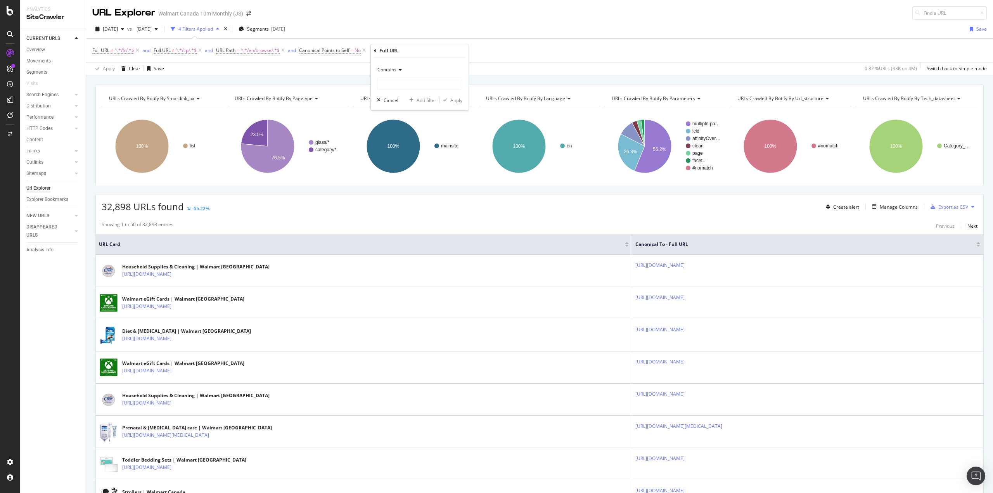
click at [395, 71] on span "Contains" at bounding box center [387, 69] width 19 height 7
click at [401, 158] on span "Doesn't contain" at bounding box center [398, 156] width 34 height 7
click at [395, 87] on input "text" at bounding box center [420, 84] width 85 height 12
type input "?"
click at [454, 99] on div "Apply" at bounding box center [456, 100] width 12 height 7
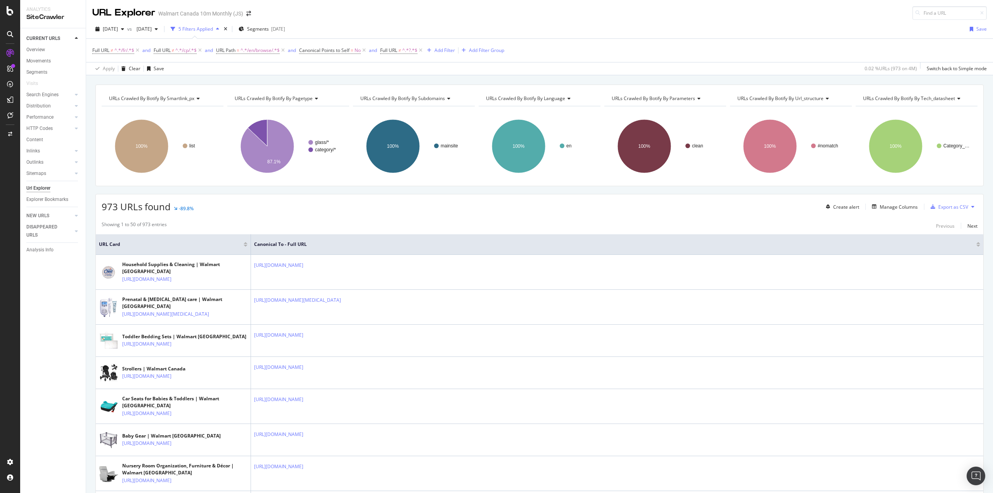
click at [152, 26] on span "[DATE]" at bounding box center [142, 29] width 18 height 7
click at [168, 72] on div "[DATE]" at bounding box center [172, 71] width 42 height 7
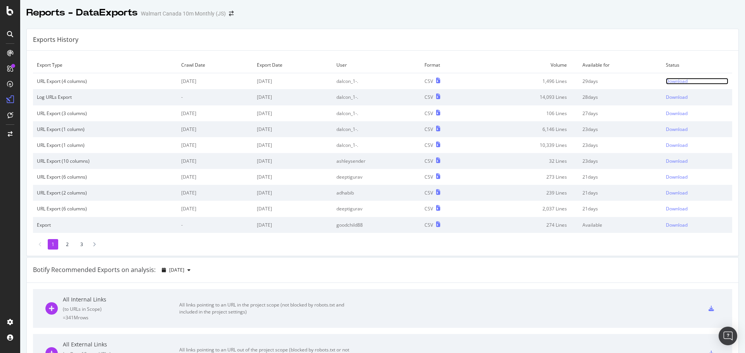
click at [667, 81] on div "Download" at bounding box center [677, 81] width 22 height 7
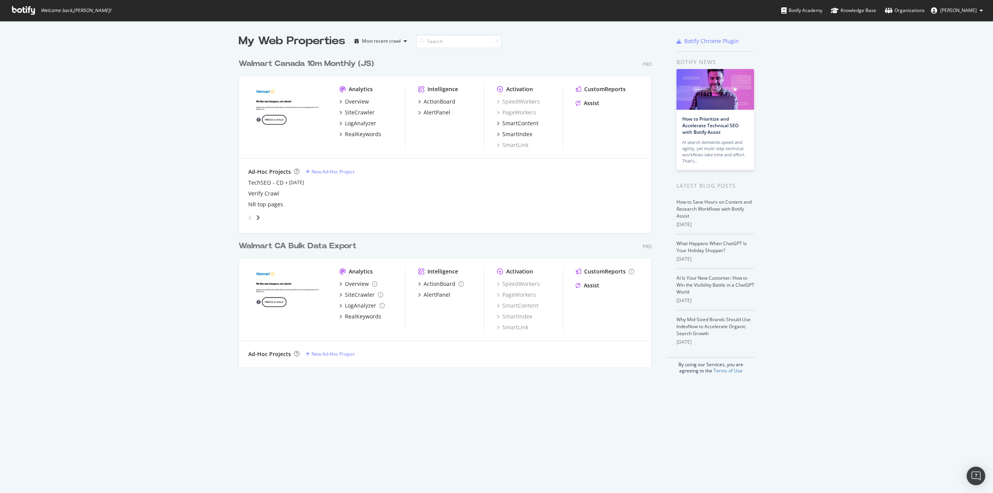
scroll to position [487, 982]
